Goal: Check status: Check status

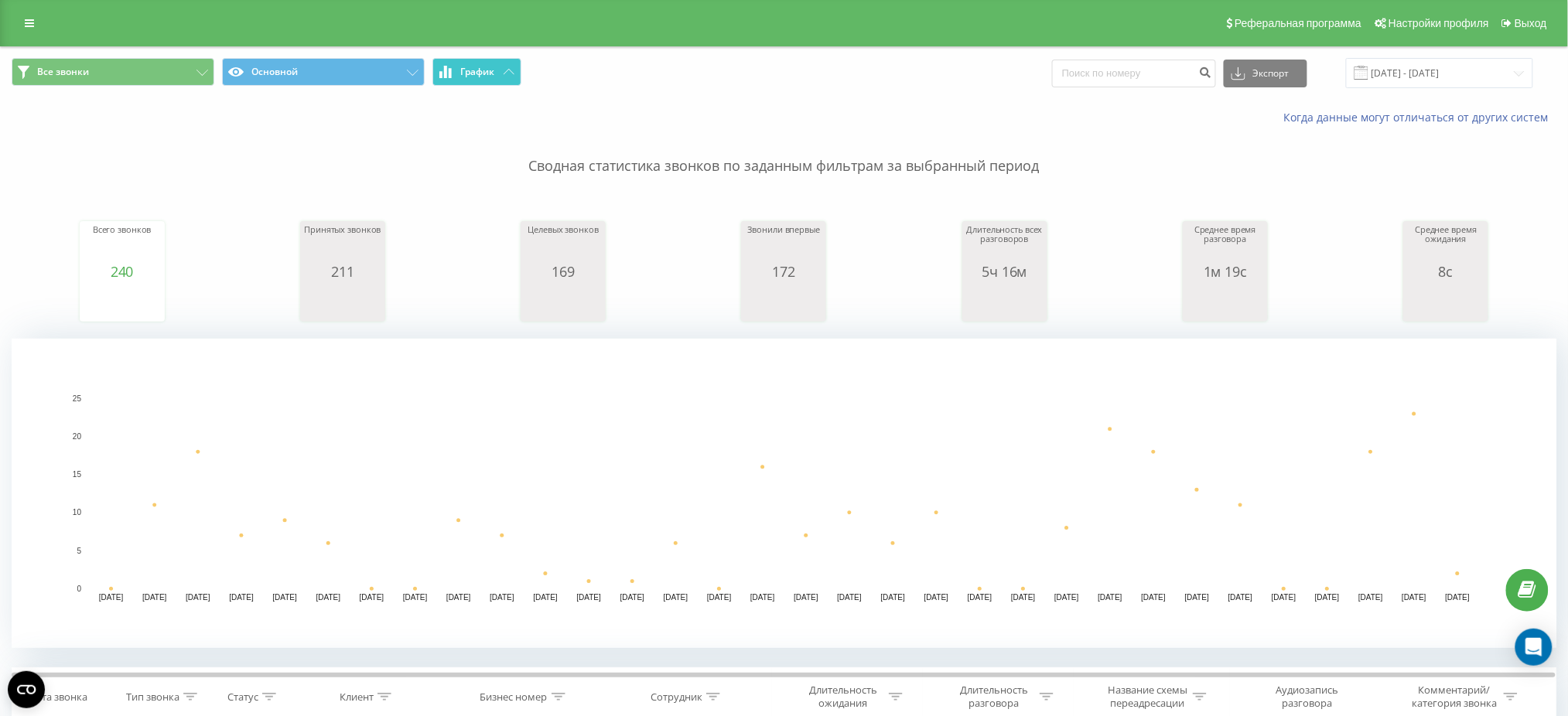
click at [496, 67] on button "График" at bounding box center [477, 72] width 89 height 28
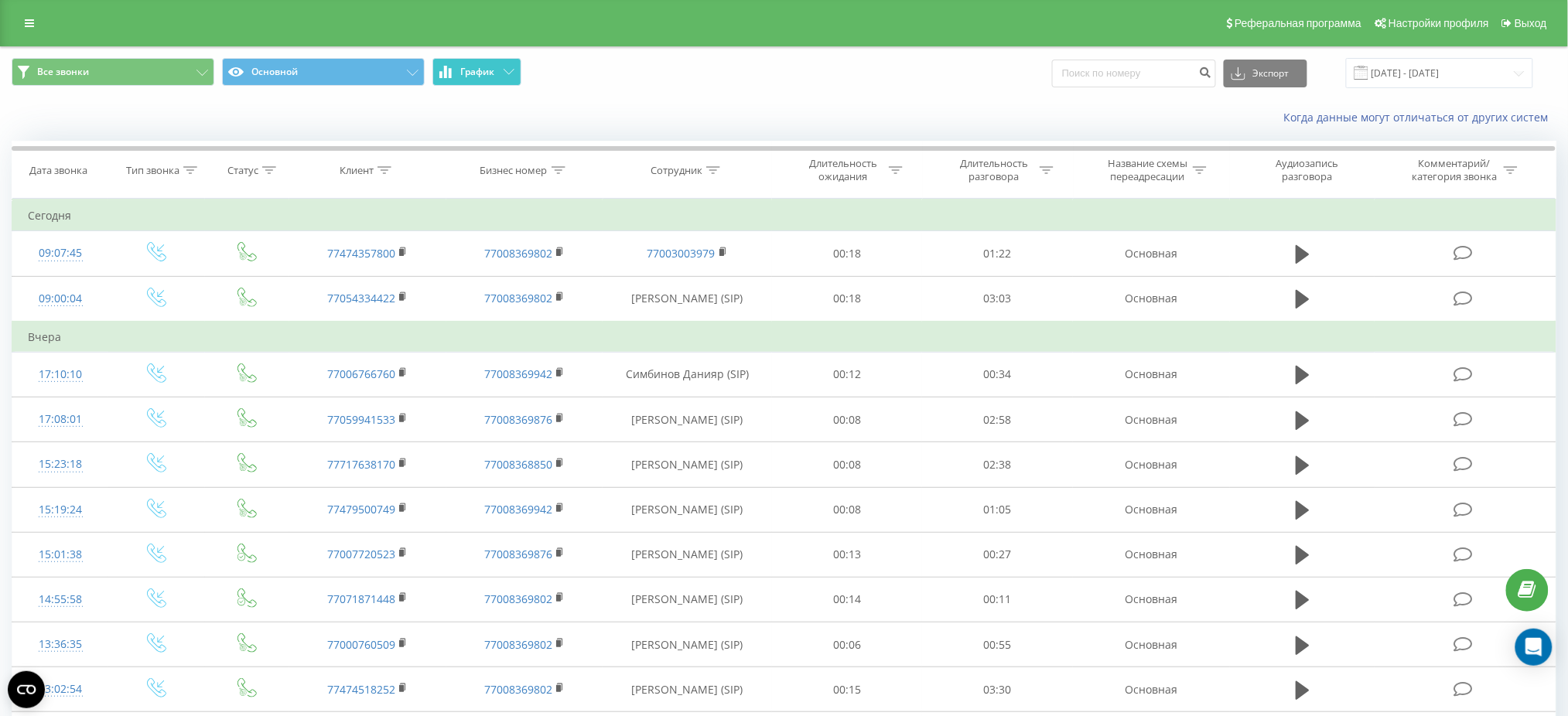
click at [493, 67] on span "График" at bounding box center [478, 72] width 34 height 11
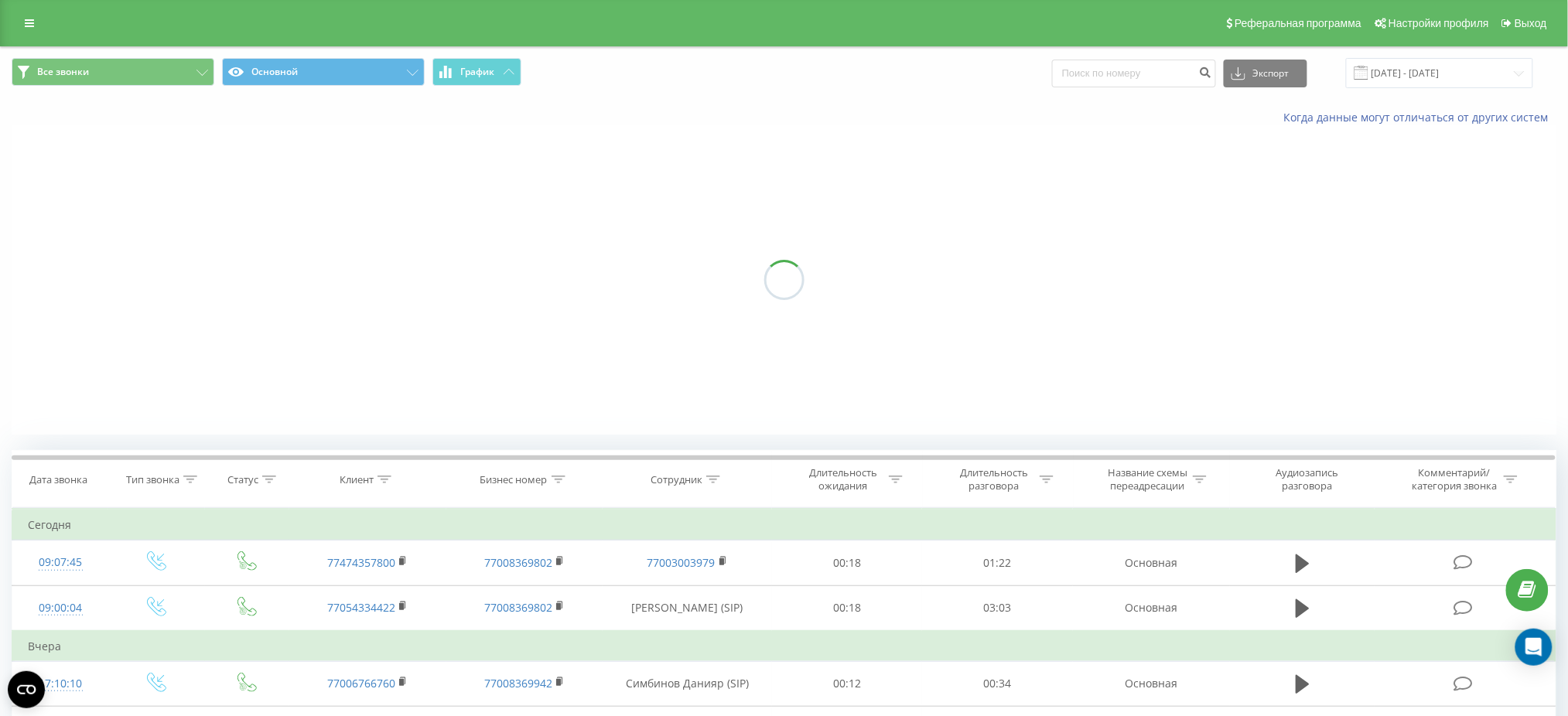
click at [493, 67] on span "График" at bounding box center [478, 72] width 34 height 11
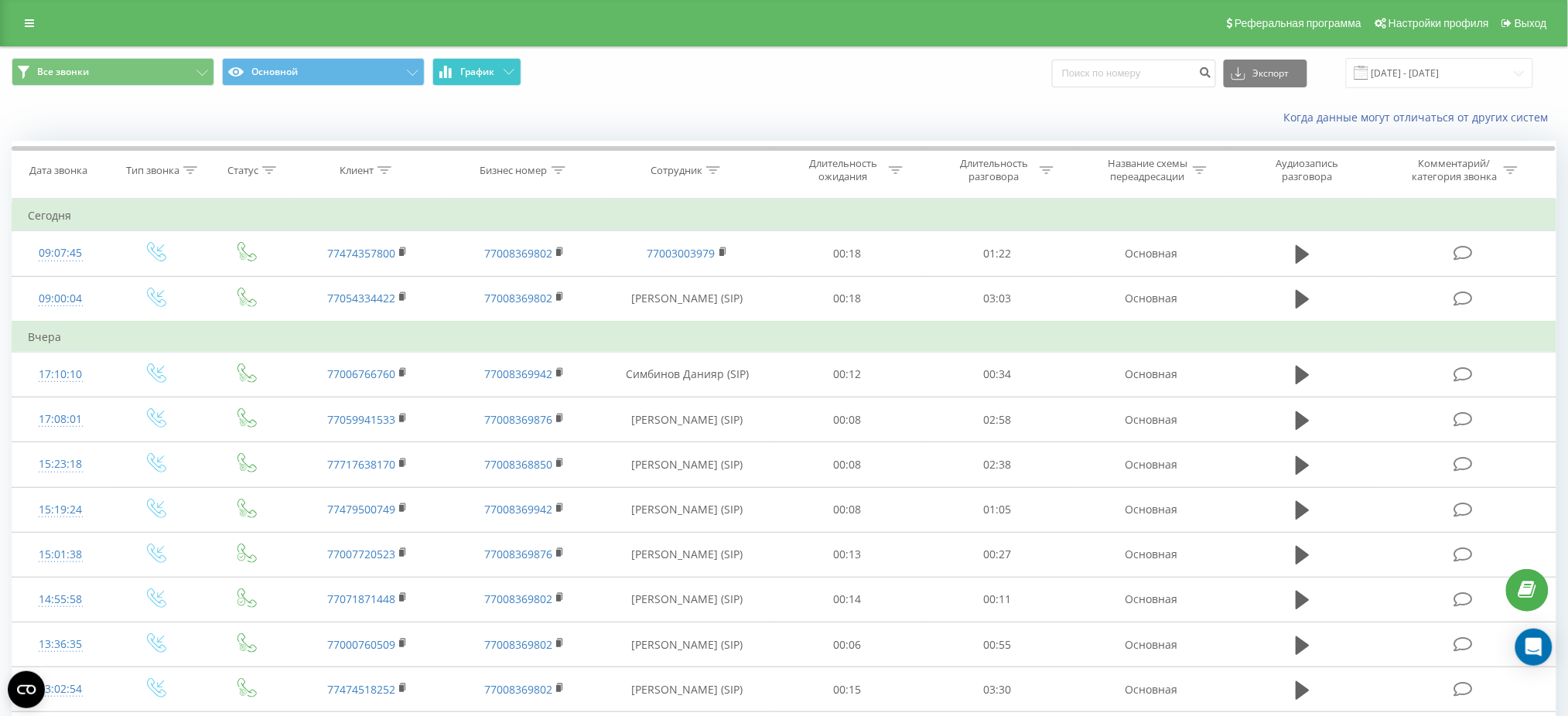
click at [493, 67] on span "График" at bounding box center [478, 72] width 34 height 11
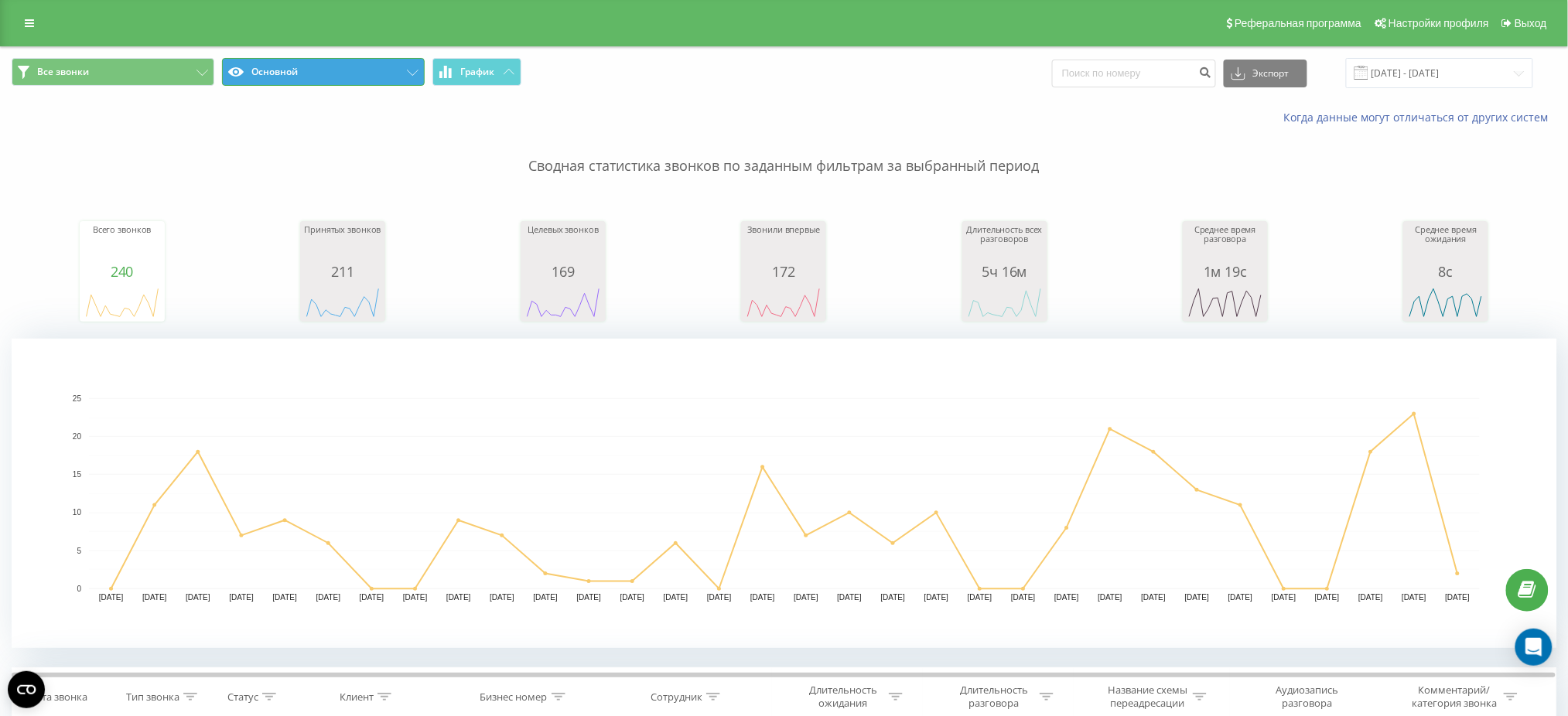
click at [348, 69] on button "Основной" at bounding box center [322, 72] width 202 height 28
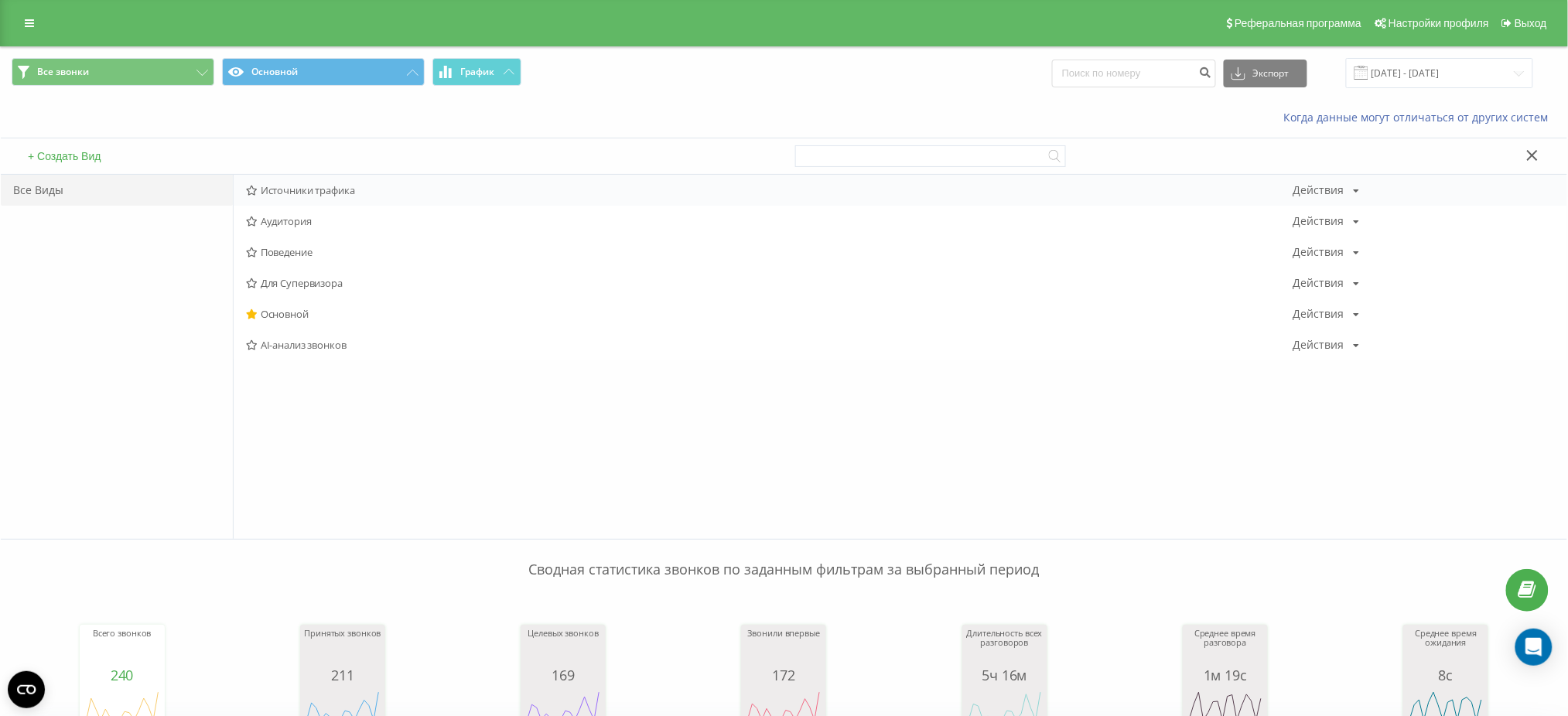
click at [322, 187] on span "Источники трафика" at bounding box center [769, 190] width 1048 height 11
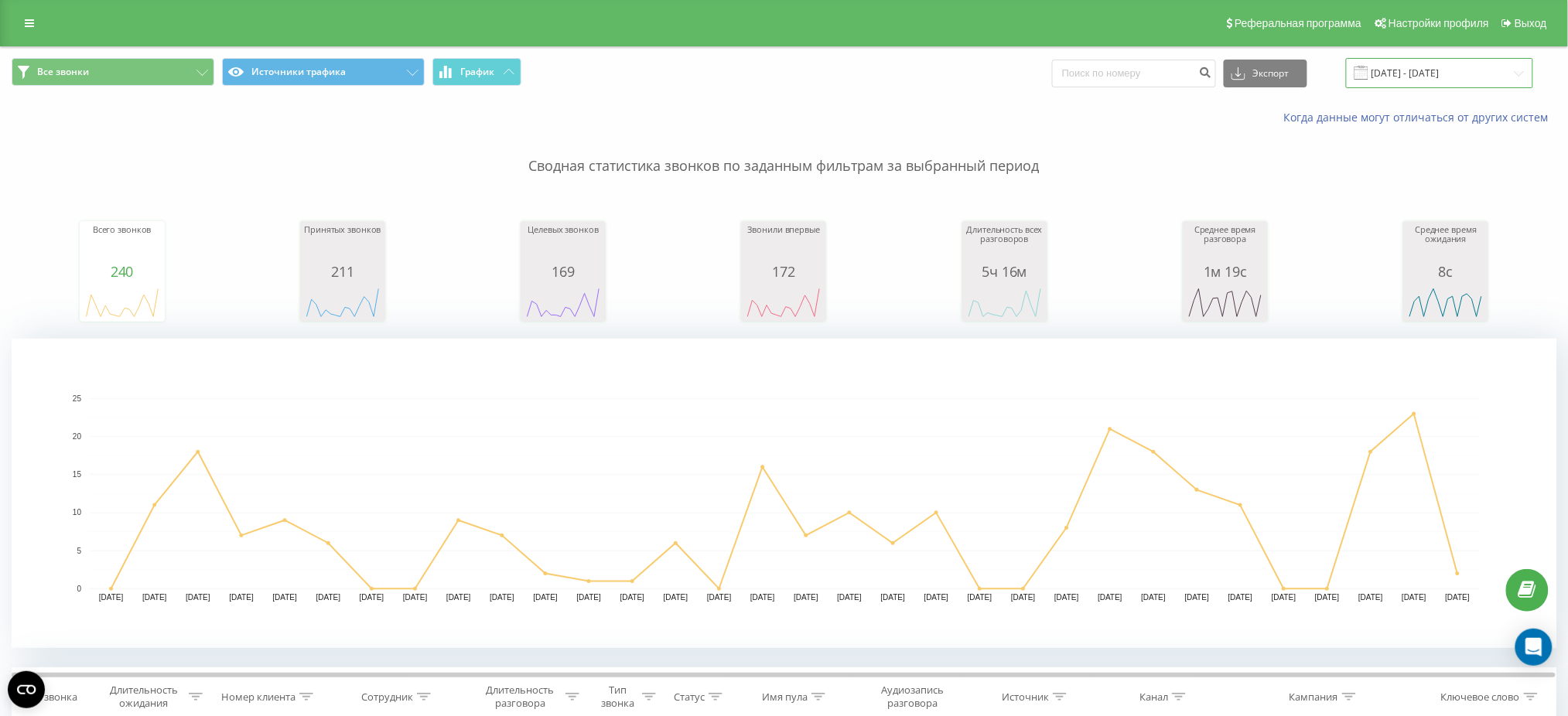
click at [1435, 68] on input "20.07.2025 - 20.08.2025" at bounding box center [1440, 73] width 187 height 30
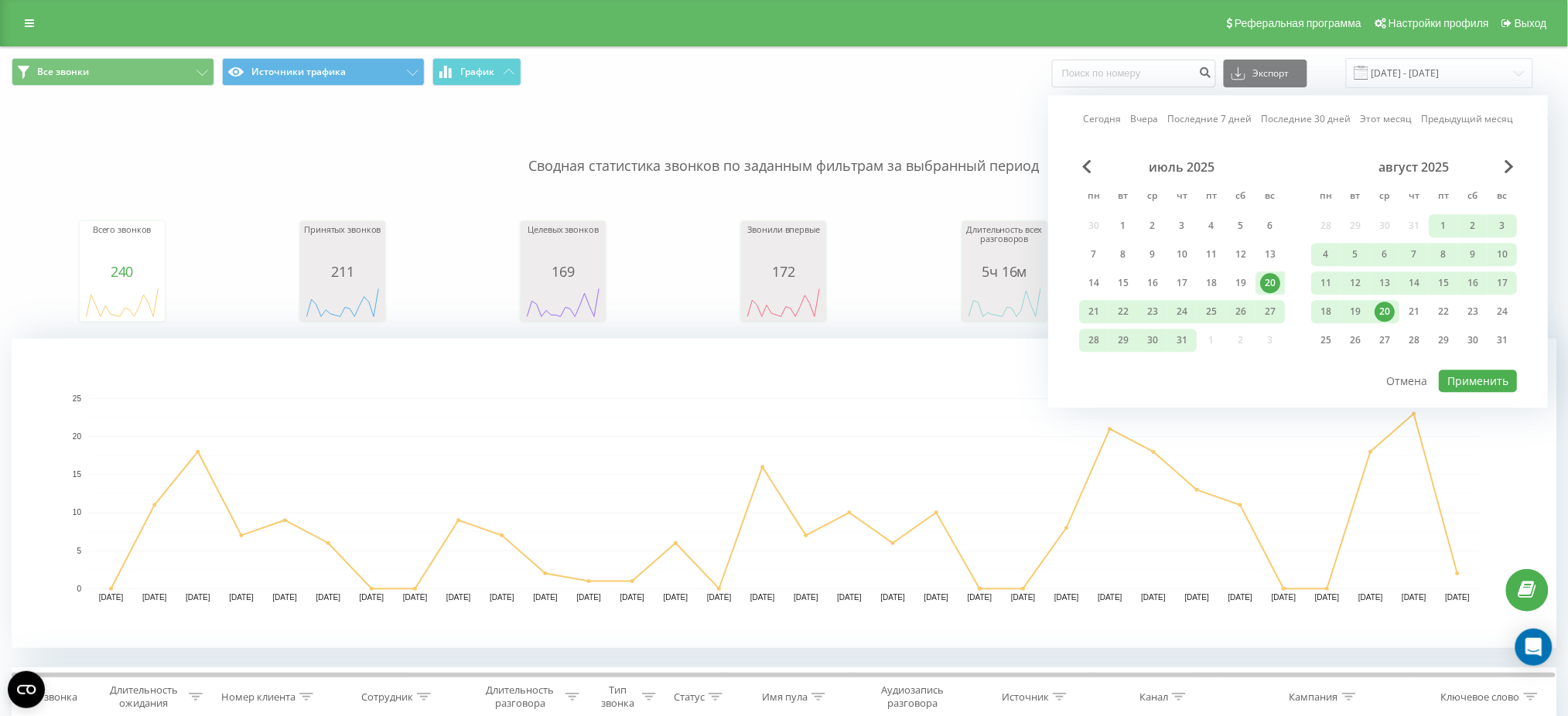
click at [1133, 117] on div "Сегодня Вчера Последние 7 дней Последние 30 дней Этот месяц Предыдущий месяц" at bounding box center [1298, 119] width 430 height 16
click at [1142, 116] on link "Вчера" at bounding box center [1144, 119] width 28 height 15
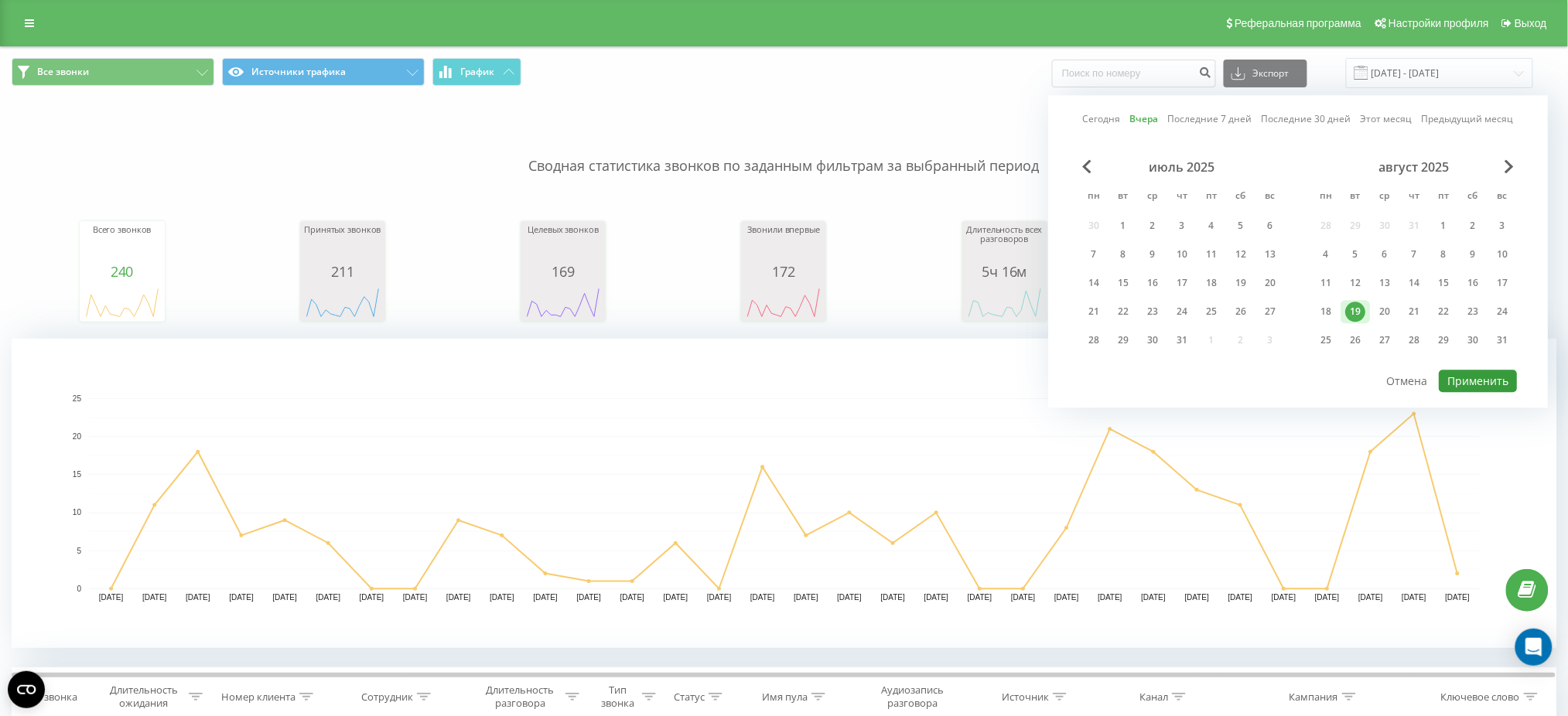
click at [1481, 370] on button "Применить" at bounding box center [1478, 381] width 78 height 22
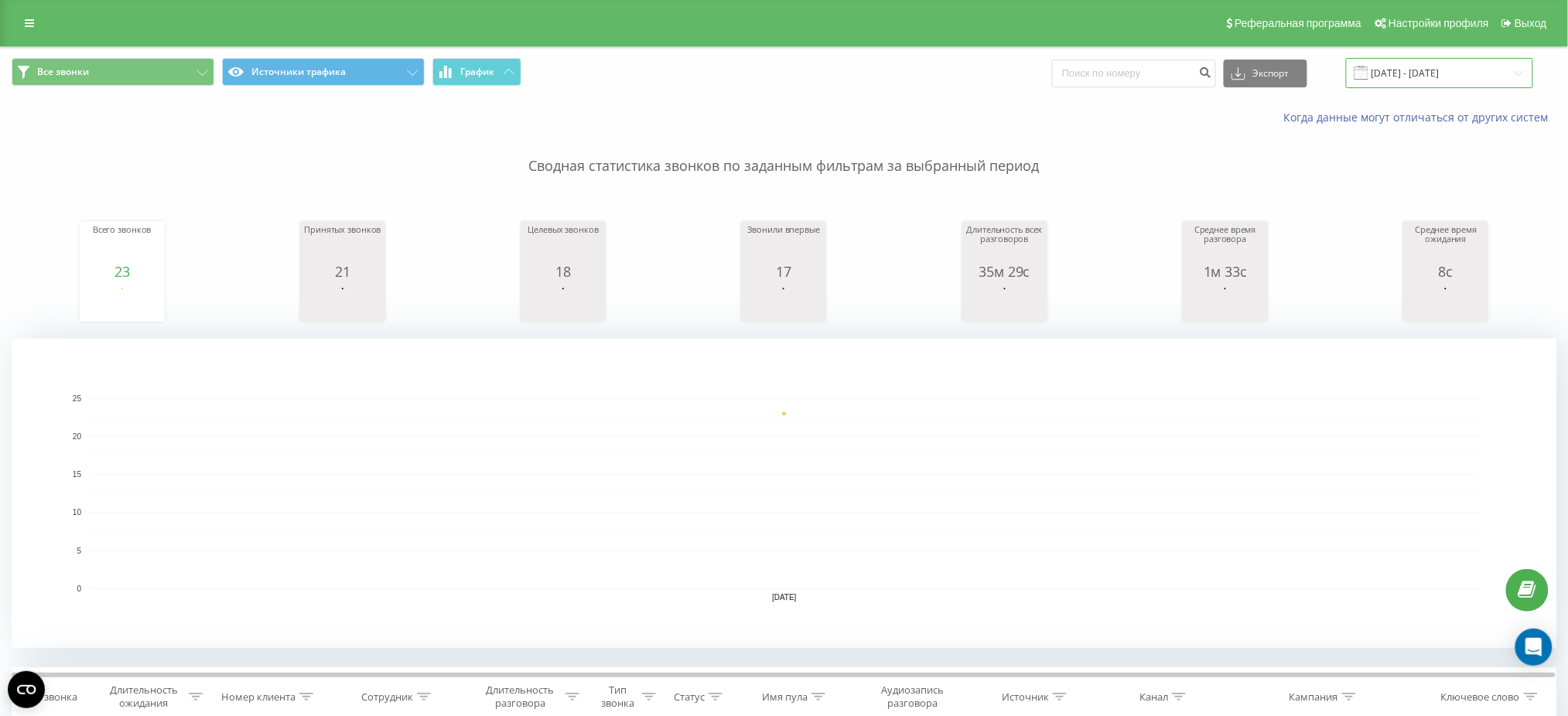
click at [1444, 81] on input "19.08.2025 - 19.08.2025" at bounding box center [1440, 73] width 187 height 30
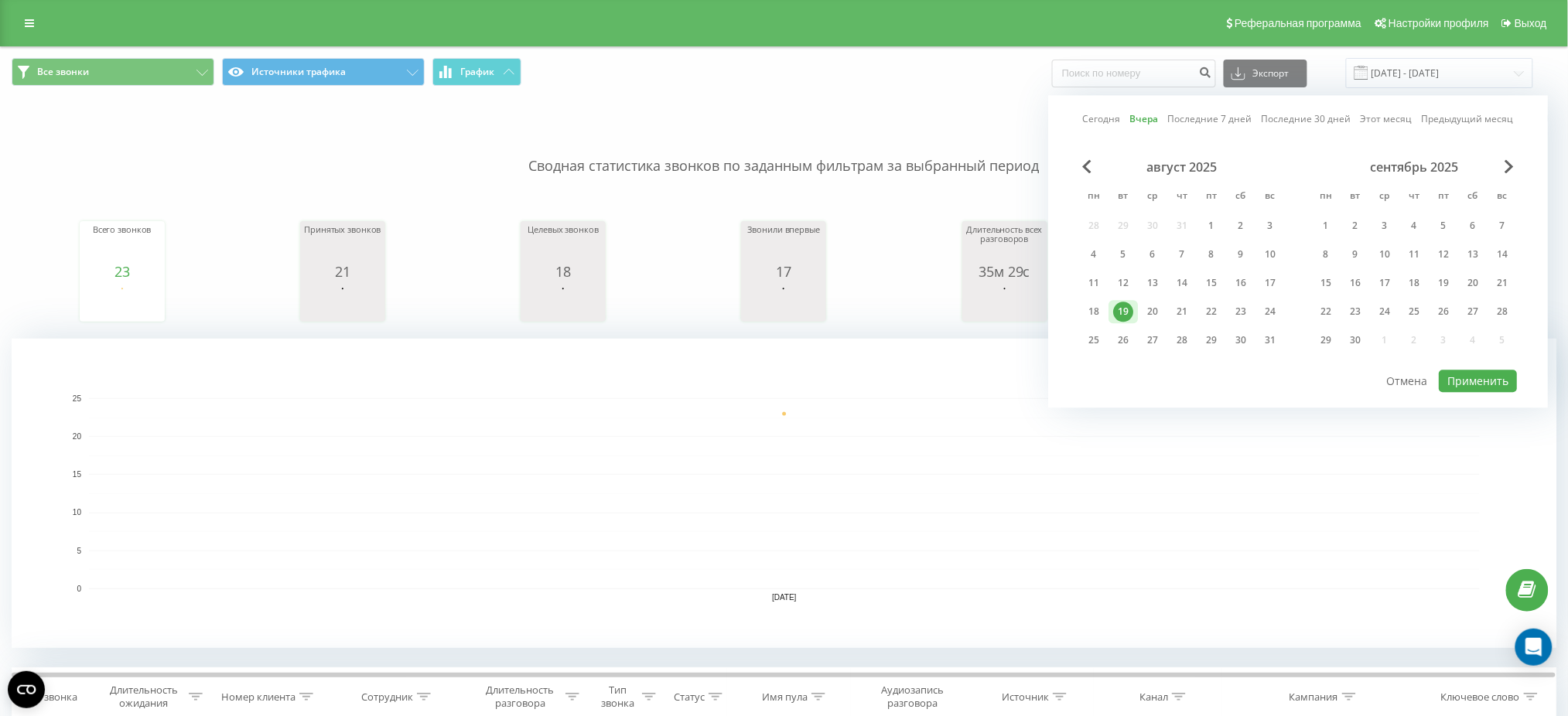
click at [1110, 119] on link "Сегодня" at bounding box center [1102, 119] width 38 height 15
click at [1466, 378] on button "Применить" at bounding box center [1478, 381] width 78 height 22
type input "[DATE] - [DATE]"
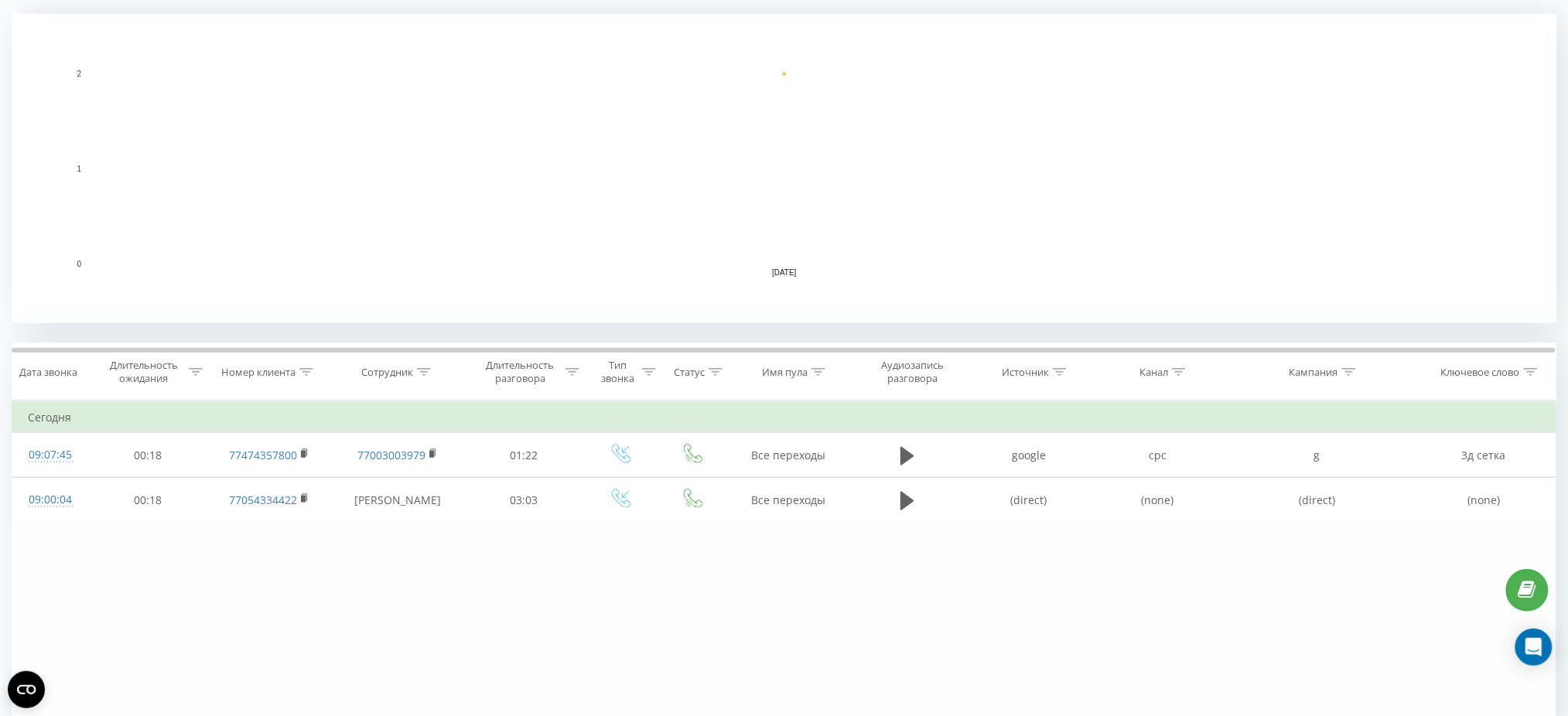
scroll to position [414, 0]
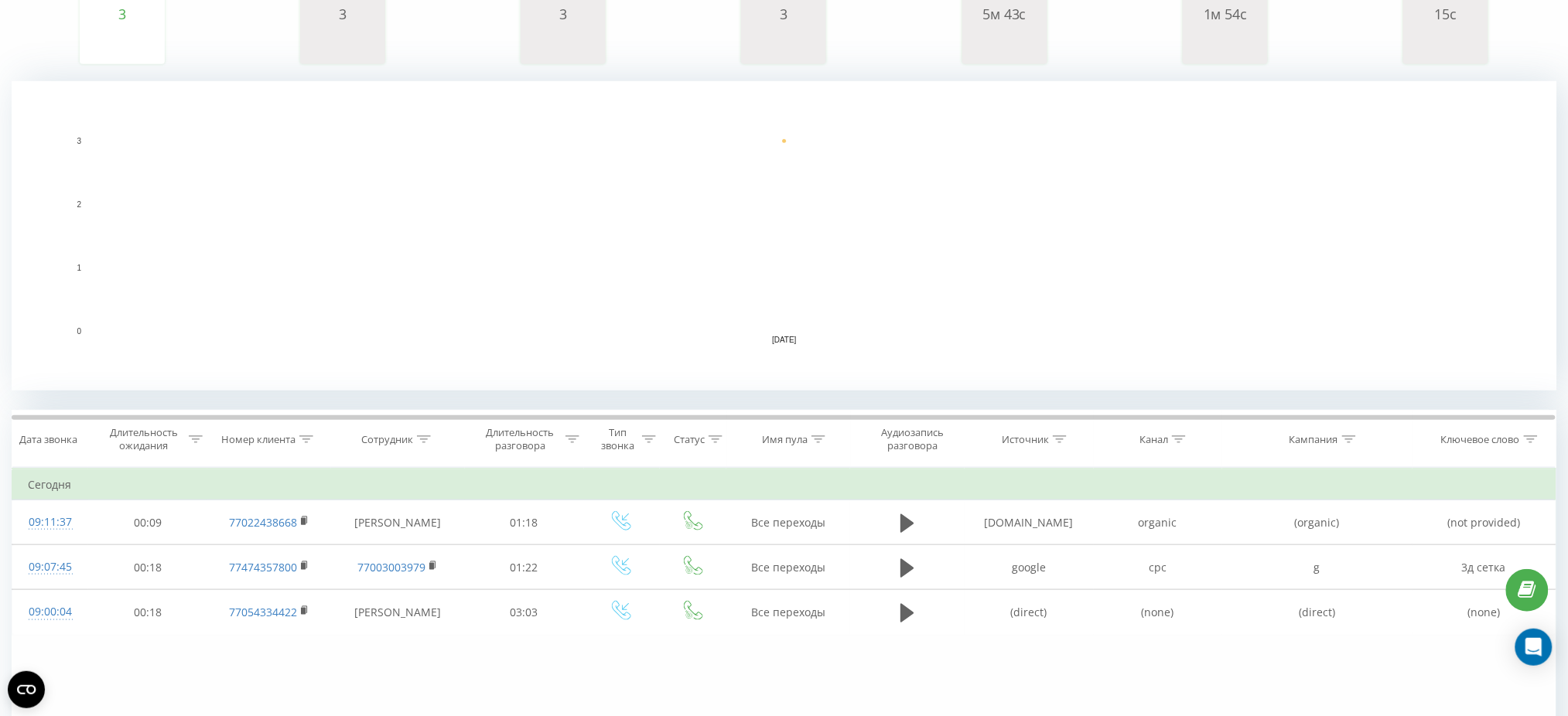
scroll to position [412, 0]
